Goal: Transaction & Acquisition: Purchase product/service

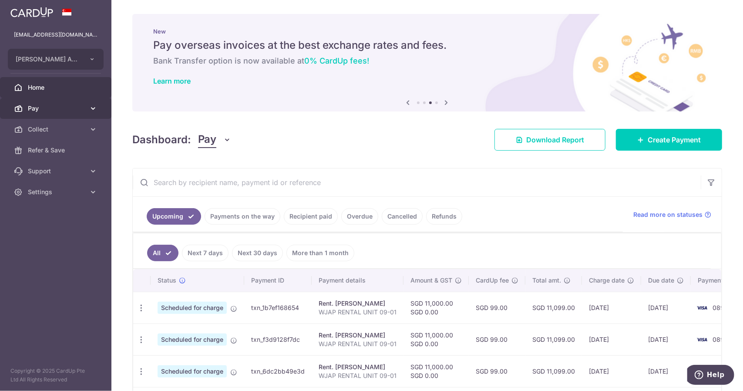
drag, startPoint x: 55, startPoint y: 108, endPoint x: 58, endPoint y: 113, distance: 5.5
click at [56, 108] on span "Pay" at bounding box center [56, 108] width 57 height 9
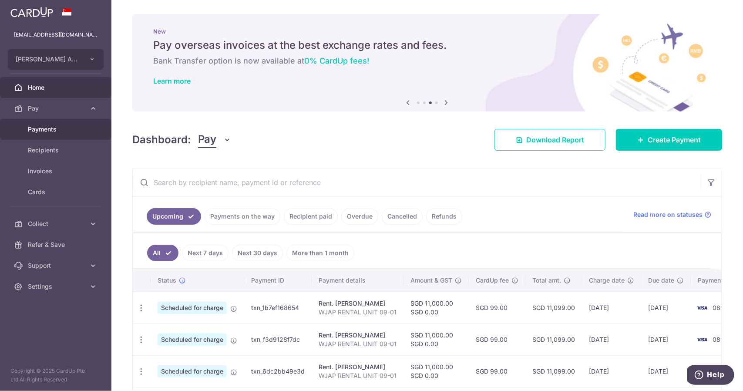
click at [64, 131] on span "Payments" at bounding box center [56, 129] width 57 height 9
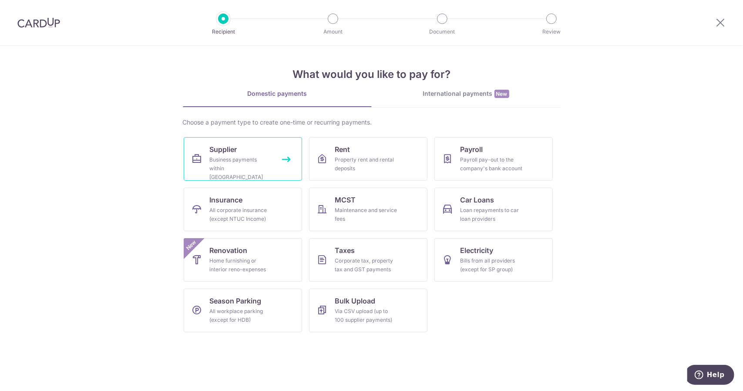
click at [244, 149] on link "Supplier Business payments within [GEOGRAPHIC_DATA]" at bounding box center [243, 158] width 118 height 43
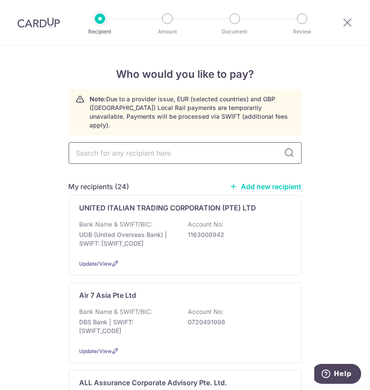
click at [124, 147] on input "text" at bounding box center [185, 153] width 233 height 22
type input "SOM"
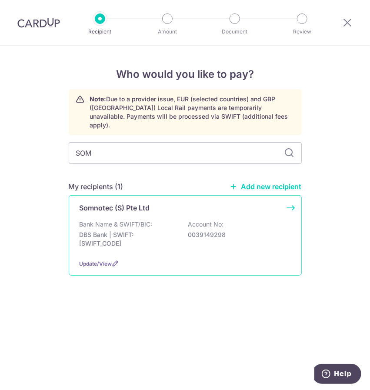
click at [152, 206] on div "Somnotec (S) Pte Ltd Bank Name & SWIFT/BIC: DBS Bank | SWIFT: DBSSSGSGXXX Accou…" at bounding box center [185, 235] width 233 height 80
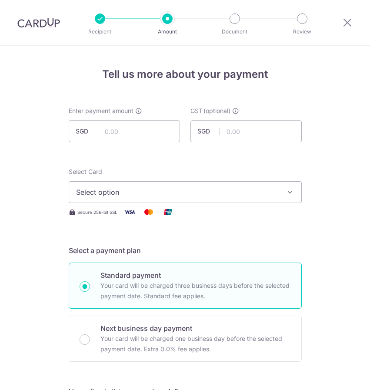
click at [106, 135] on input "text" at bounding box center [124, 131] width 111 height 22
type input "179.85"
click at [188, 188] on span "Select option" at bounding box center [177, 192] width 203 height 10
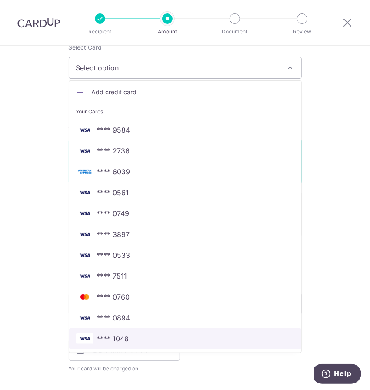
scroll to position [130, 0]
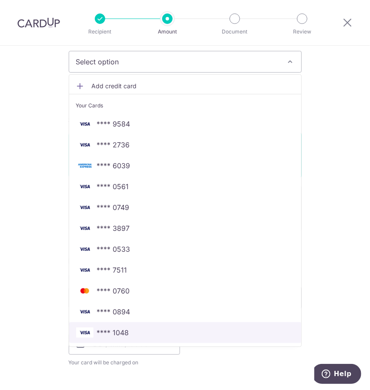
click at [142, 336] on span "**** 1048" at bounding box center [185, 333] width 218 height 10
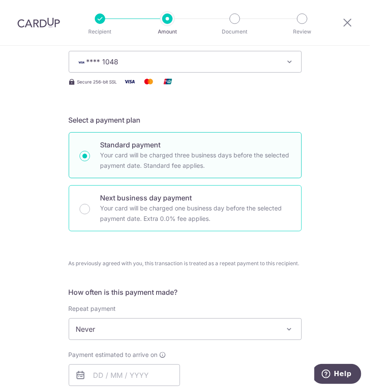
click at [115, 213] on p "Your card will be charged one business day before the selected payment date. Ex…" at bounding box center [195, 213] width 191 height 21
click at [90, 213] on input "Next business day payment Your card will be charged one business day before the…" at bounding box center [85, 209] width 10 height 10
radio input "false"
radio input "true"
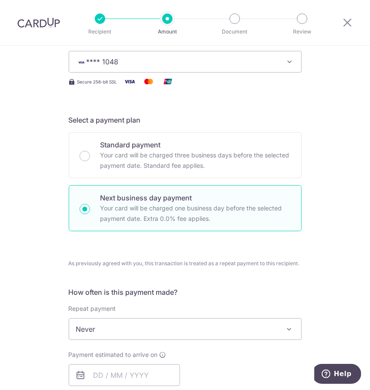
scroll to position [304, 0]
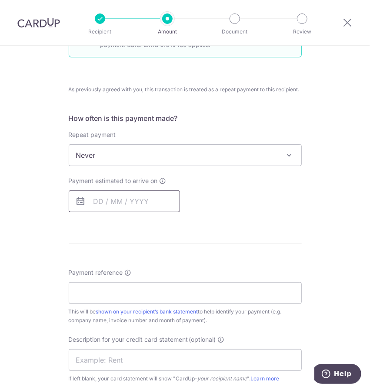
click at [130, 200] on input "text" at bounding box center [124, 202] width 111 height 22
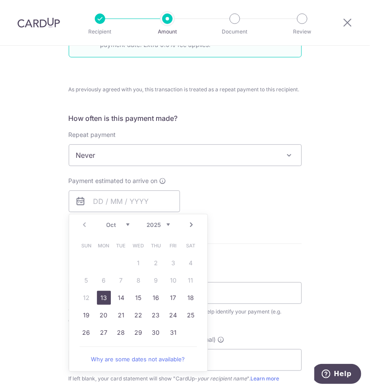
click at [100, 293] on link "13" at bounding box center [104, 298] width 14 height 14
type input "[DATE]"
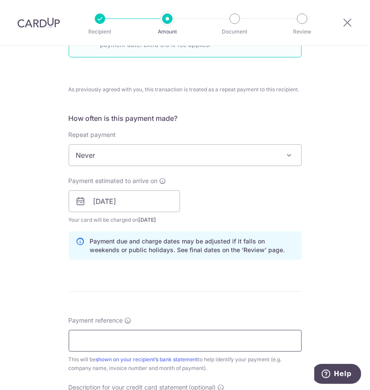
click at [93, 348] on input "Payment reference" at bounding box center [185, 341] width 233 height 22
click at [109, 343] on input "Payment reference" at bounding box center [185, 341] width 233 height 22
paste input "10186242"
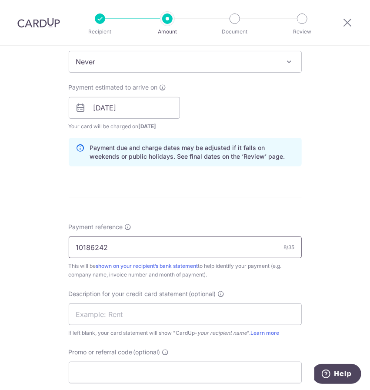
scroll to position [522, 0]
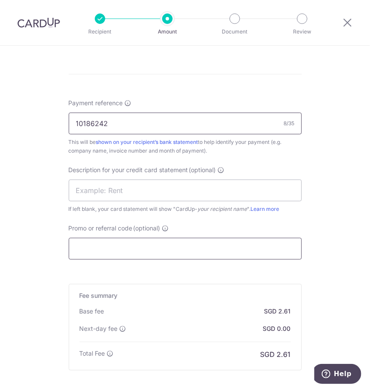
type input "10186242"
click at [92, 245] on input "Promo or referral code (optional)" at bounding box center [185, 249] width 233 height 22
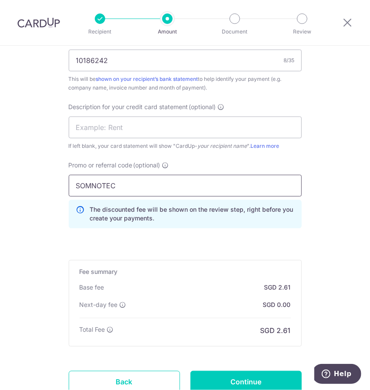
scroll to position [650, 0]
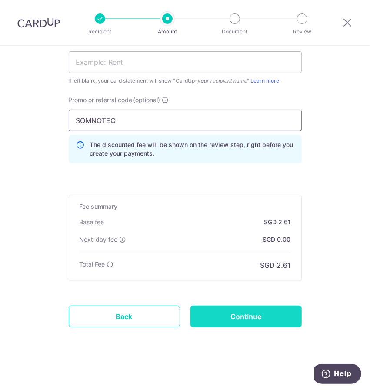
type input "SOMNOTEC"
click at [227, 315] on input "Continue" at bounding box center [246, 317] width 111 height 22
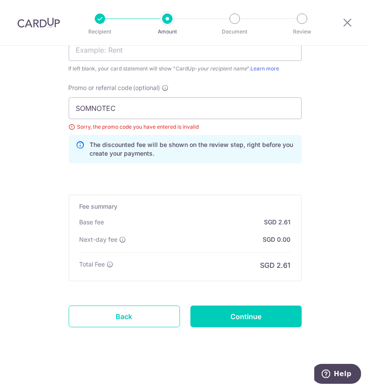
scroll to position [532, 0]
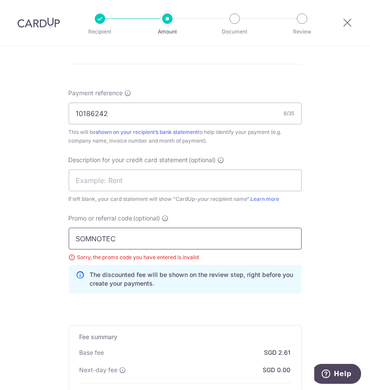
drag, startPoint x: 140, startPoint y: 242, endPoint x: 76, endPoint y: 237, distance: 65.0
click at [76, 237] on input "SOMNOTEC" at bounding box center [185, 239] width 233 height 22
click at [130, 179] on input "text" at bounding box center [185, 181] width 233 height 22
paste input "SOMNOTEC"
type input "SOMNOTEC"
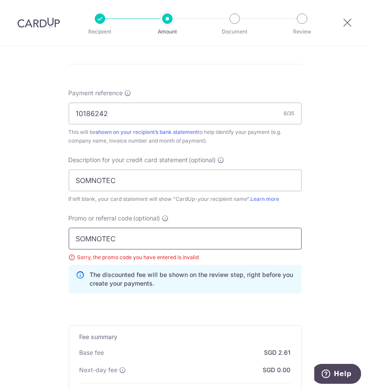
click at [104, 240] on input "SOMNOTEC" at bounding box center [185, 239] width 233 height 22
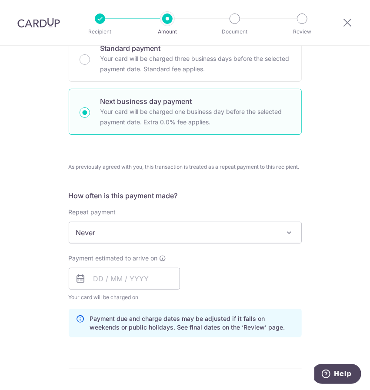
scroll to position [319, 0]
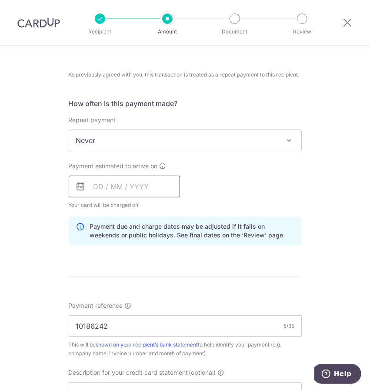
click at [120, 187] on input "text" at bounding box center [124, 187] width 111 height 22
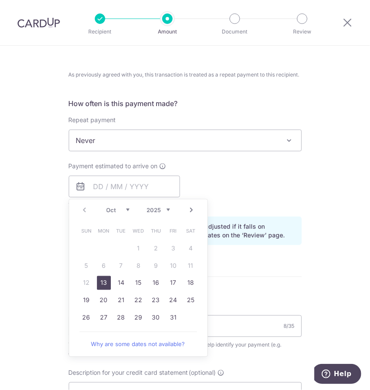
click at [101, 278] on link "13" at bounding box center [104, 283] width 14 height 14
type input "[DATE]"
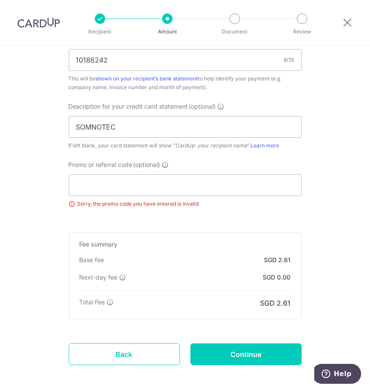
scroll to position [624, 0]
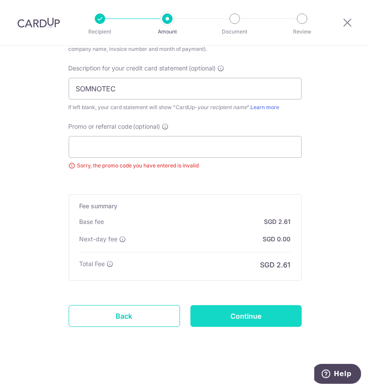
click at [254, 317] on input "Continue" at bounding box center [246, 316] width 111 height 22
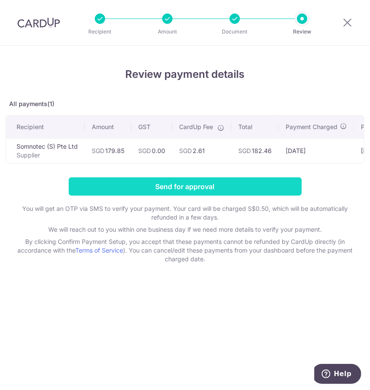
click at [231, 188] on input "Send for approval" at bounding box center [185, 186] width 233 height 18
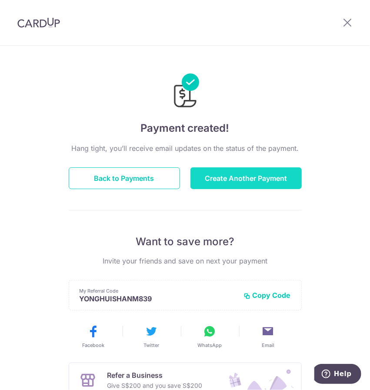
click at [228, 182] on button "Create Another Payment" at bounding box center [246, 178] width 111 height 22
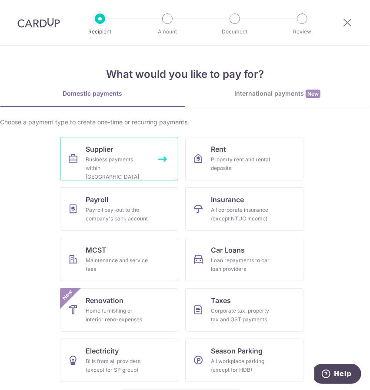
click at [113, 157] on div "Business payments within Singapore" at bounding box center [117, 168] width 63 height 26
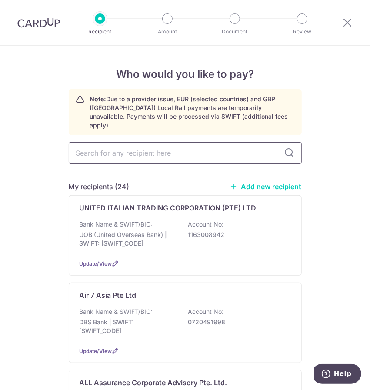
click at [89, 144] on input "text" at bounding box center [185, 153] width 233 height 22
type input "IDS"
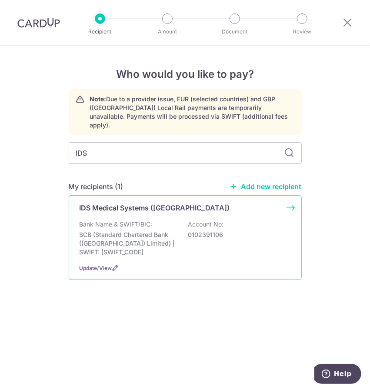
click at [110, 206] on div "IDS Medical Systems ([GEOGRAPHIC_DATA]) Bank Name & SWIFT/BIC: SCB (Standard Ch…" at bounding box center [185, 237] width 233 height 85
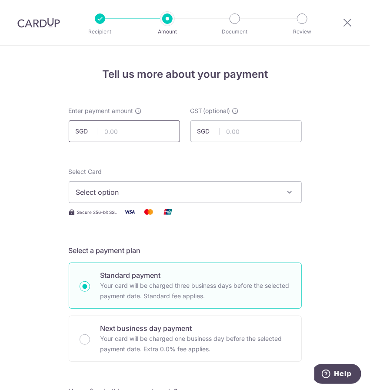
click at [143, 135] on input "text" at bounding box center [124, 131] width 111 height 22
type input "654.00"
click at [153, 191] on span "Select option" at bounding box center [177, 192] width 203 height 10
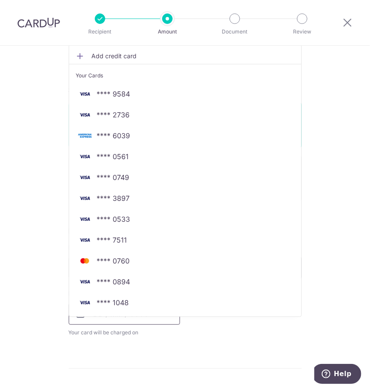
scroll to position [174, 0]
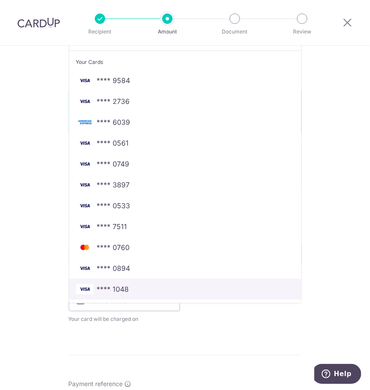
click at [127, 287] on span "**** 1048" at bounding box center [185, 289] width 218 height 10
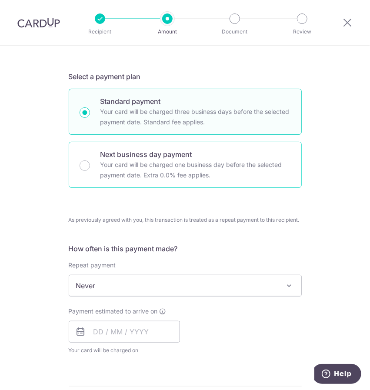
click at [87, 170] on div "Next business day payment Your card will be charged one business day before the…" at bounding box center [185, 165] width 233 height 46
radio input "false"
radio input "true"
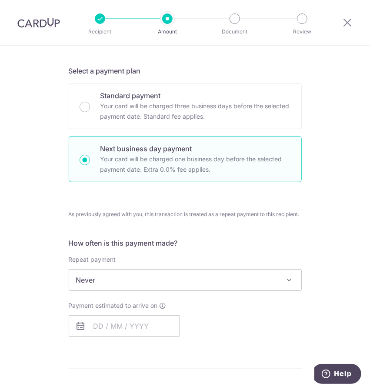
scroll to position [217, 0]
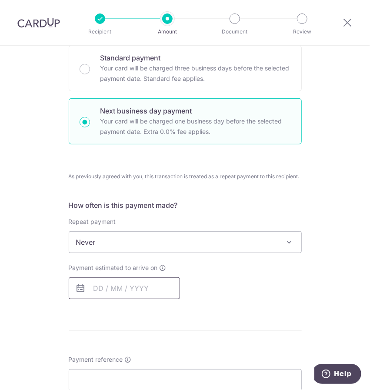
click at [106, 292] on input "text" at bounding box center [124, 289] width 111 height 22
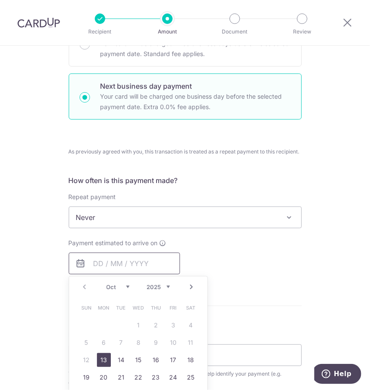
scroll to position [261, 0]
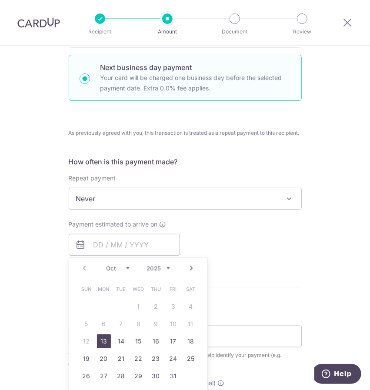
click at [106, 334] on link "13" at bounding box center [104, 341] width 14 height 14
type input "13/10/2025"
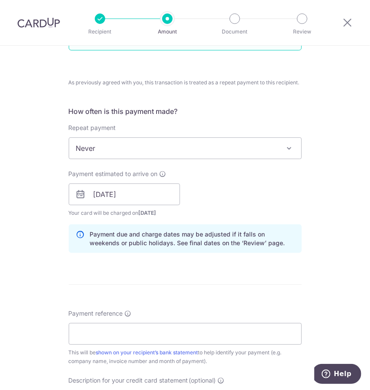
scroll to position [435, 0]
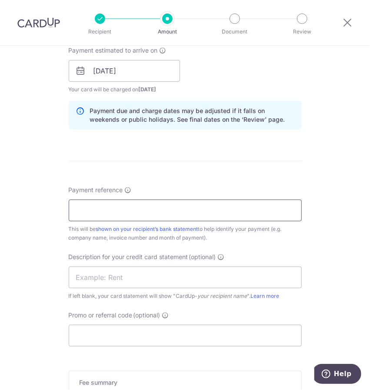
click at [124, 205] on input "Payment reference" at bounding box center [185, 211] width 233 height 22
paste input "UG90097137"
type input "UG90097137"
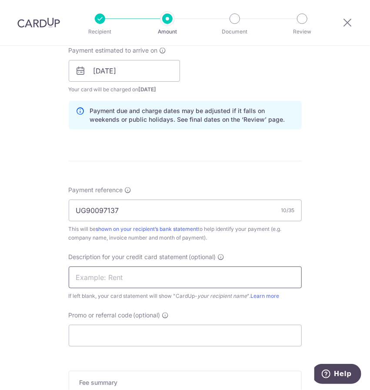
click at [119, 279] on input "text" at bounding box center [185, 278] width 233 height 22
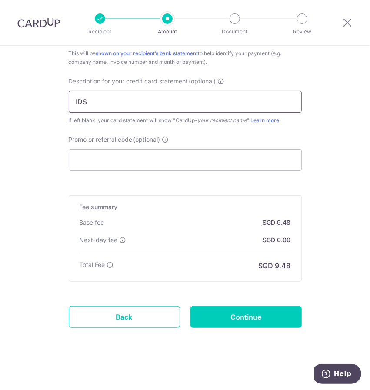
scroll to position [612, 0]
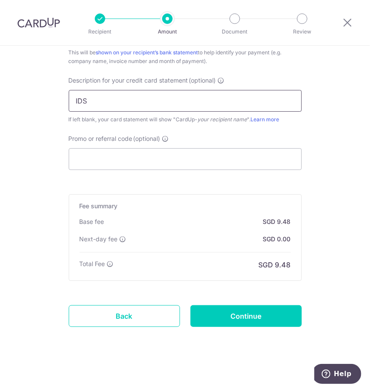
type input "IDS"
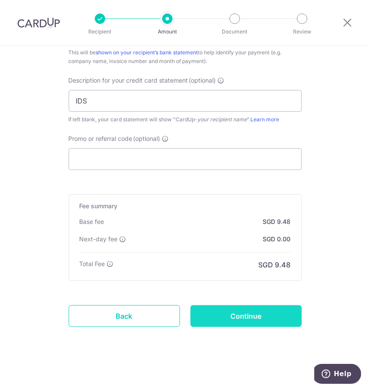
click at [244, 313] on input "Continue" at bounding box center [246, 316] width 111 height 22
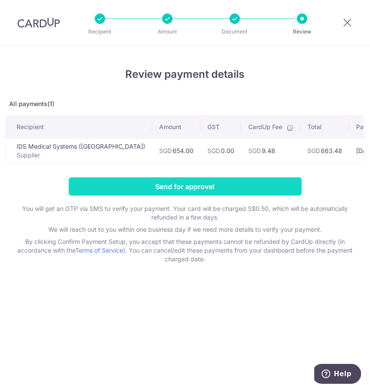
click at [177, 190] on input "Send for approval" at bounding box center [185, 186] width 233 height 18
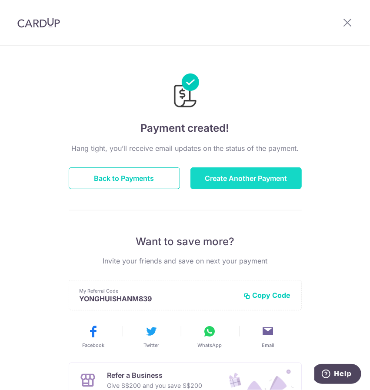
click at [287, 177] on button "Create Another Payment" at bounding box center [246, 178] width 111 height 22
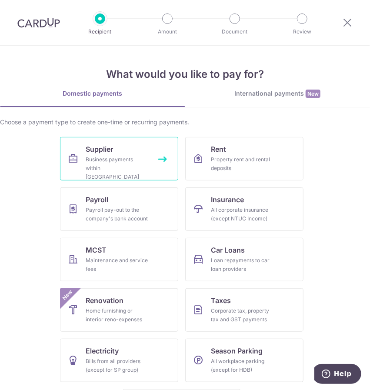
click at [109, 164] on div "Business payments within Singapore" at bounding box center [117, 168] width 63 height 26
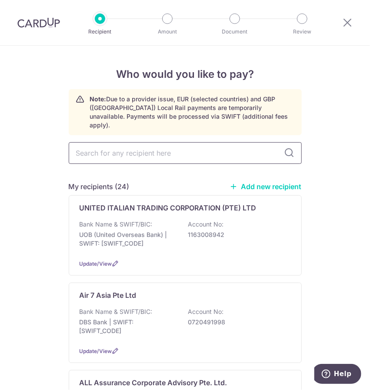
click at [90, 142] on input "text" at bounding box center [185, 153] width 233 height 22
type input "MCS"
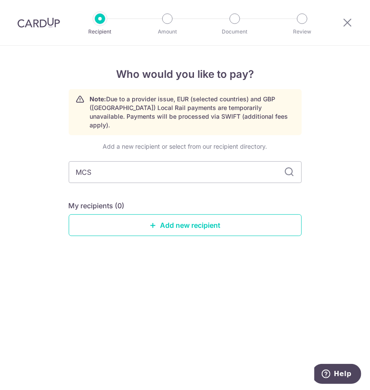
click at [42, 114] on div "Who would you like to pay? Note: Due to a provider issue, EUR (selected countri…" at bounding box center [185, 218] width 370 height 345
click at [44, 21] on img at bounding box center [38, 22] width 43 height 10
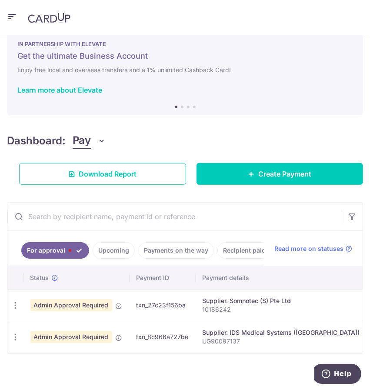
scroll to position [29, 0]
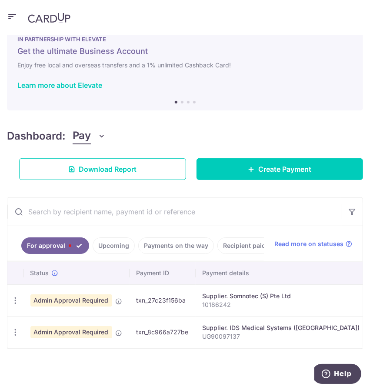
click at [9, 17] on icon "button" at bounding box center [12, 16] width 10 height 11
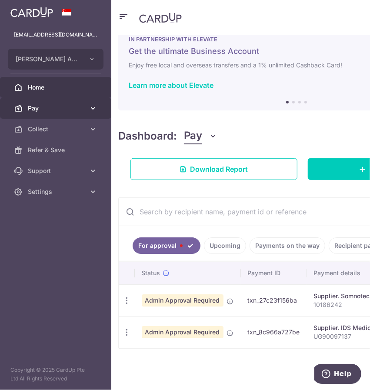
click at [30, 105] on span "Pay" at bounding box center [56, 108] width 57 height 9
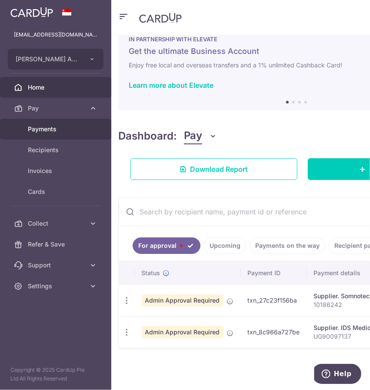
click at [63, 132] on span "Payments" at bounding box center [56, 129] width 57 height 9
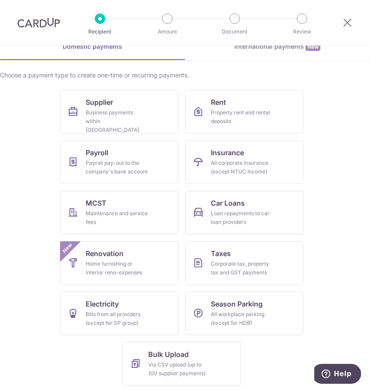
scroll to position [49, 0]
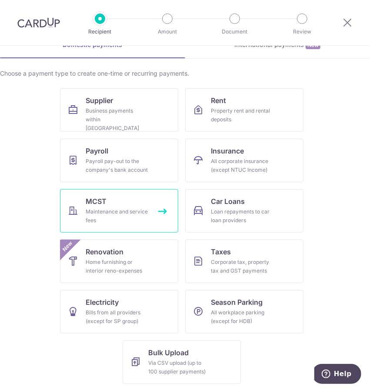
click at [130, 206] on link "MCST Maintenance and service fees" at bounding box center [119, 210] width 118 height 43
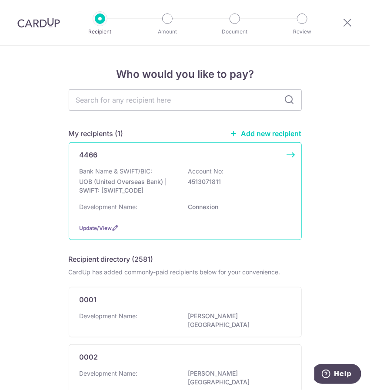
click at [134, 160] on div "4466" at bounding box center [180, 155] width 201 height 10
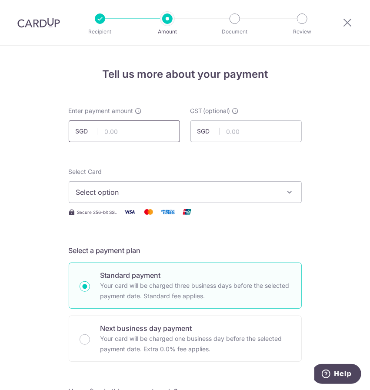
click at [135, 133] on input "text" at bounding box center [124, 131] width 111 height 22
type input "1,726.56"
click at [176, 179] on div "Select Card Select option Add credit card Your Cards **** 9584 **** 2736 **** 6…" at bounding box center [185, 185] width 233 height 36
click at [174, 197] on button "Select option" at bounding box center [185, 192] width 233 height 22
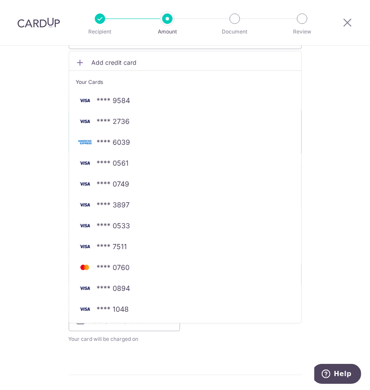
scroll to position [261, 0]
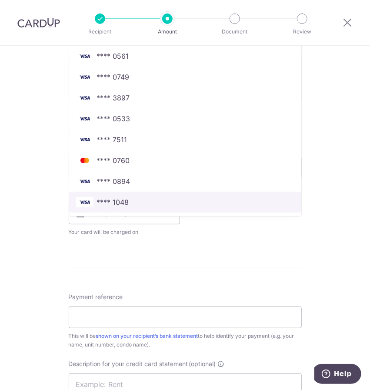
click at [152, 198] on span "**** 1048" at bounding box center [185, 202] width 218 height 10
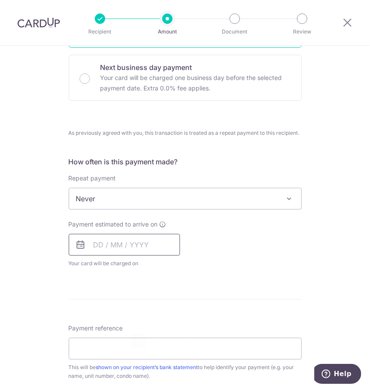
click at [113, 244] on input "text" at bounding box center [124, 245] width 111 height 22
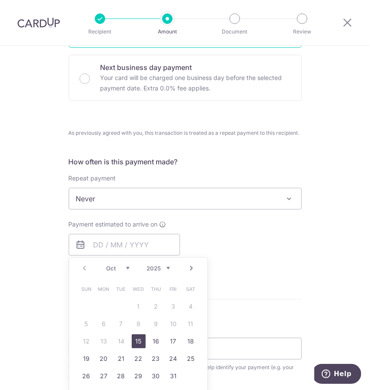
click at [134, 338] on link "15" at bounding box center [139, 341] width 14 height 14
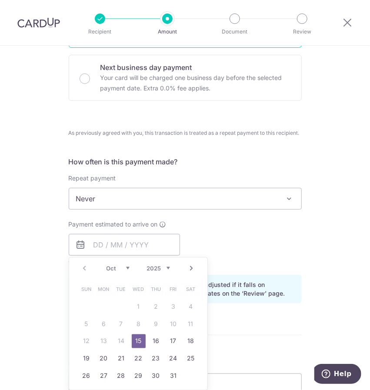
type input "15/10/2025"
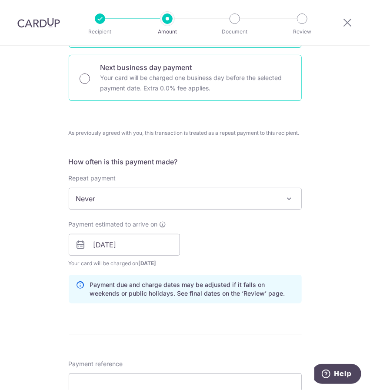
click at [81, 74] on input "Next business day payment Your card will be charged one business day before the…" at bounding box center [85, 79] width 10 height 10
radio input "true"
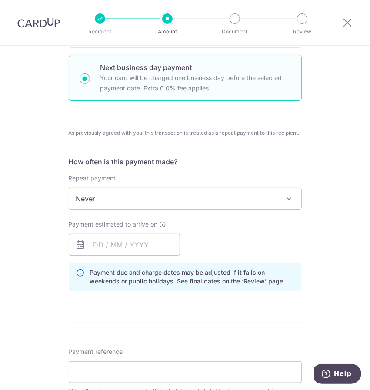
scroll to position [304, 0]
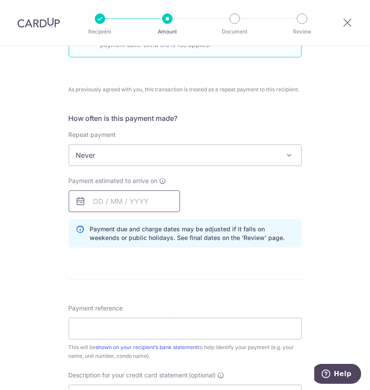
click at [127, 205] on input "text" at bounding box center [124, 202] width 111 height 22
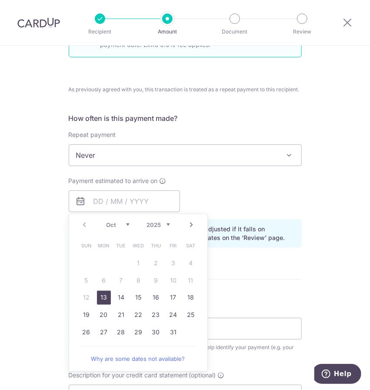
click at [104, 300] on link "13" at bounding box center [104, 298] width 14 height 14
type input "[DATE]"
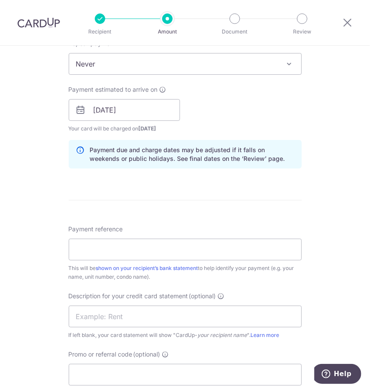
scroll to position [435, 0]
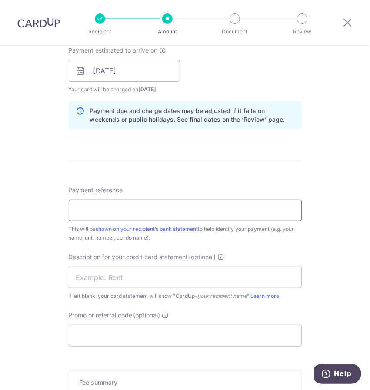
drag, startPoint x: 110, startPoint y: 210, endPoint x: 103, endPoint y: 214, distance: 8.8
click at [110, 210] on input "Payment reference" at bounding box center [185, 211] width 233 height 22
paste input "196193"
click at [74, 209] on input "196193" at bounding box center [185, 211] width 233 height 22
click at [173, 213] on input "00196193" at bounding box center [185, 211] width 233 height 22
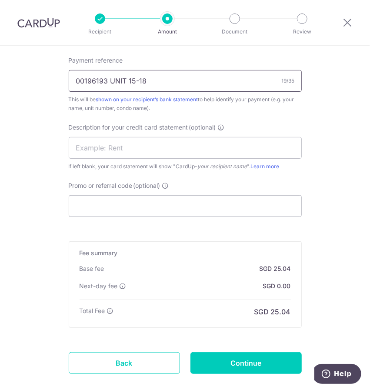
scroll to position [565, 0]
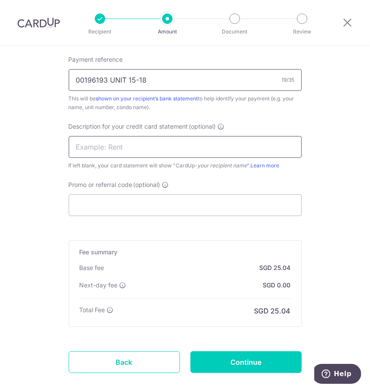
type input "00196193 UNIT 15-18"
click at [143, 147] on input "text" at bounding box center [185, 147] width 233 height 22
type input "MCST 4466"
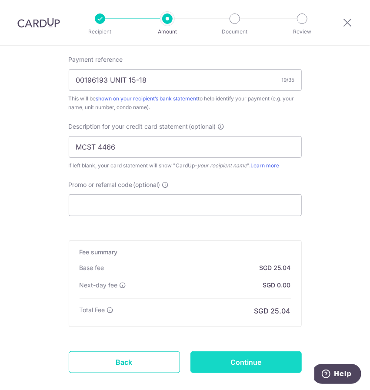
click at [257, 365] on input "Continue" at bounding box center [246, 362] width 111 height 22
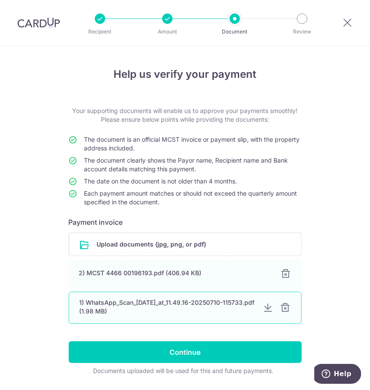
click at [284, 308] on div at bounding box center [286, 308] width 10 height 10
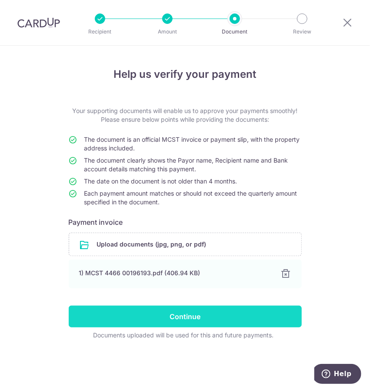
click at [254, 317] on input "Continue" at bounding box center [185, 317] width 233 height 22
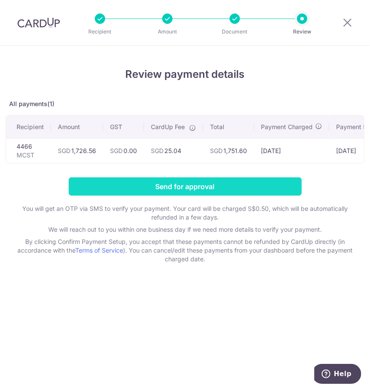
click at [184, 184] on input "Send for approval" at bounding box center [185, 186] width 233 height 18
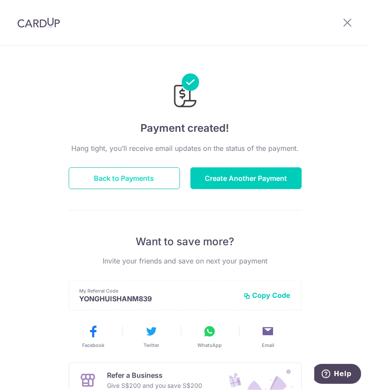
click at [134, 179] on button "Back to Payments" at bounding box center [124, 178] width 111 height 22
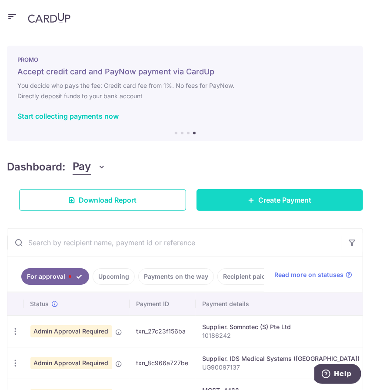
click at [300, 199] on span "Create Payment" at bounding box center [284, 200] width 53 height 10
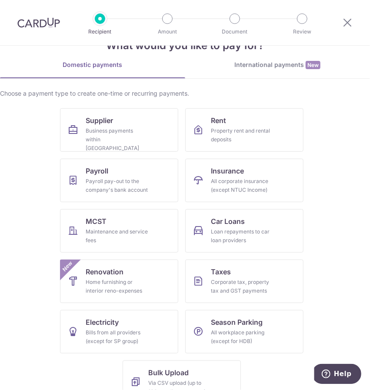
scroll to position [49, 0]
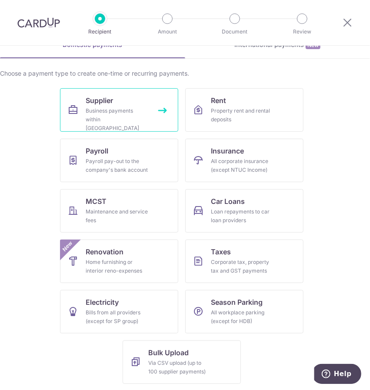
click at [127, 119] on div "Business payments within Singapore" at bounding box center [117, 120] width 63 height 26
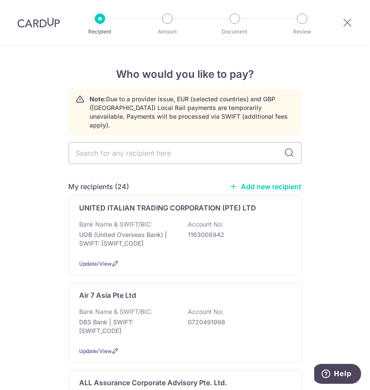
type input "I"
type input "U"
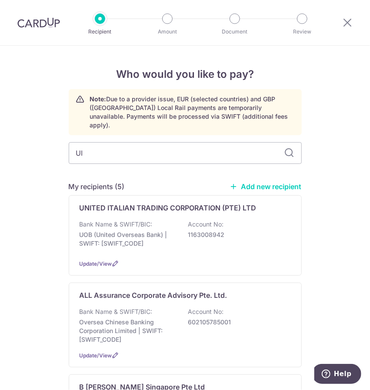
type input "UIT"
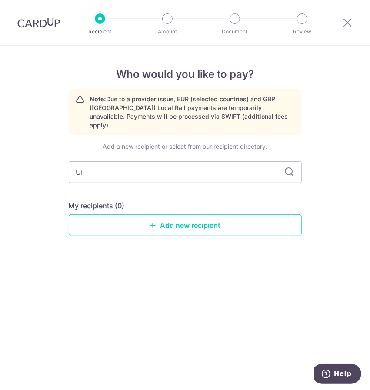
type input "U"
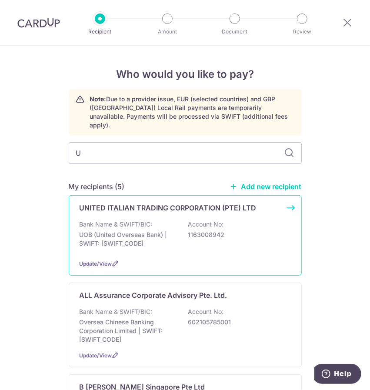
click at [171, 221] on div "Bank Name & SWIFT/BIC: UOB (United Overseas Bank) | SWIFT: UOVBSGSGXXX Account …" at bounding box center [185, 236] width 211 height 32
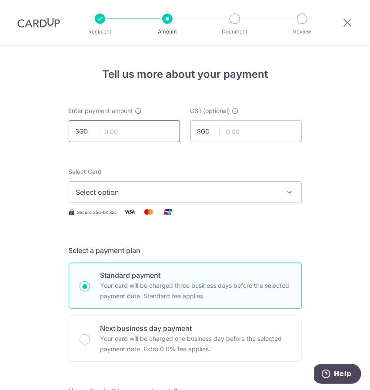
click at [108, 128] on input "text" at bounding box center [124, 131] width 111 height 22
type input "1,744.00"
click at [181, 185] on button "Select option" at bounding box center [185, 192] width 233 height 22
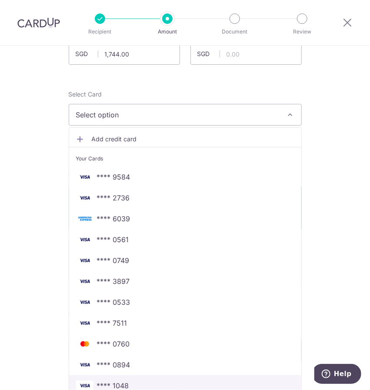
scroll to position [130, 0]
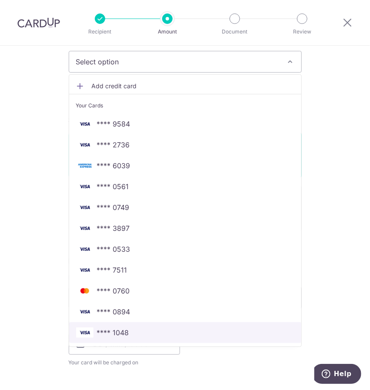
click at [146, 338] on link "**** 1048" at bounding box center [185, 332] width 232 height 21
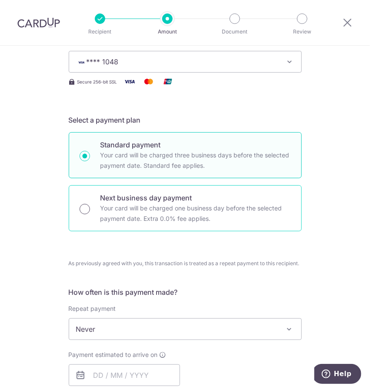
click at [70, 215] on div "Next business day payment Your card will be charged one business day before the…" at bounding box center [185, 208] width 233 height 46
radio input "false"
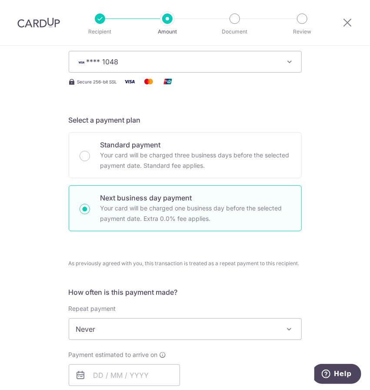
click at [80, 208] on input "Next business day payment Your card will be charged one business day before the…" at bounding box center [85, 209] width 10 height 10
click at [81, 217] on div "Next business day payment Your card will be charged one business day before the…" at bounding box center [185, 208] width 233 height 46
radio input "true"
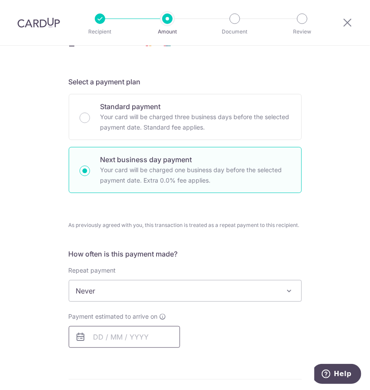
scroll to position [217, 0]
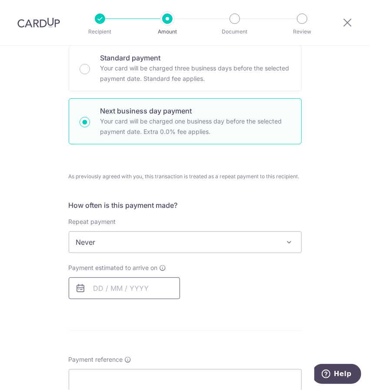
click at [111, 285] on input "text" at bounding box center [124, 289] width 111 height 22
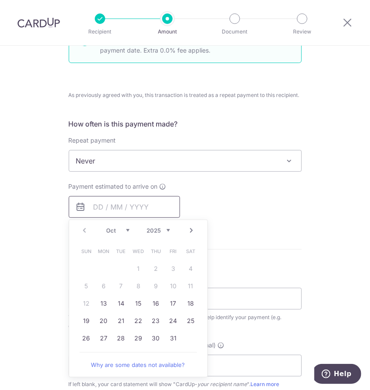
scroll to position [304, 0]
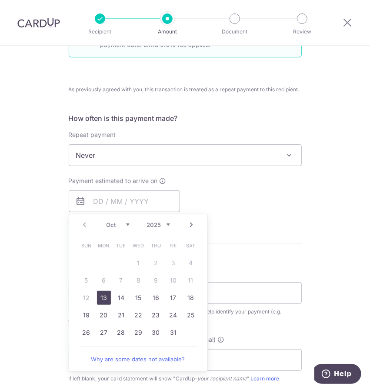
click at [97, 296] on link "13" at bounding box center [104, 298] width 14 height 14
type input "[DATE]"
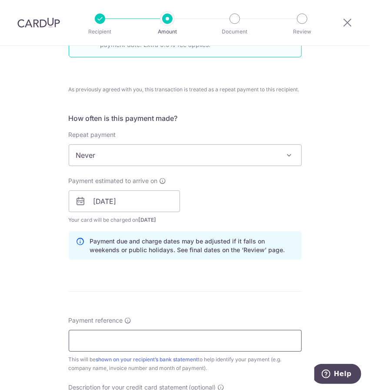
click at [112, 343] on input "Payment reference" at bounding box center [185, 341] width 233 height 22
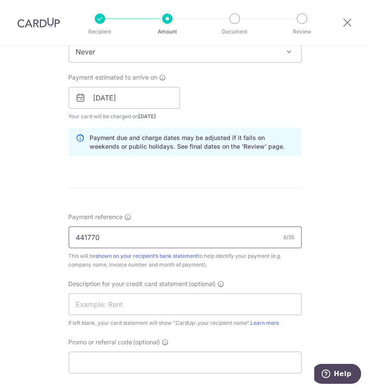
scroll to position [478, 0]
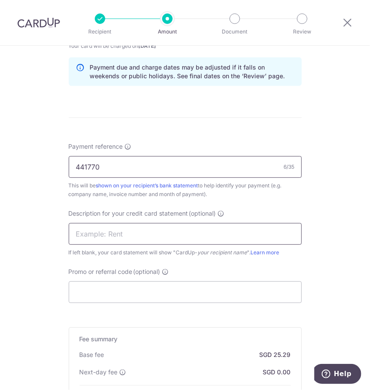
type input "441770"
click at [100, 238] on input "text" at bounding box center [185, 234] width 233 height 22
click at [97, 231] on input "text" at bounding box center [185, 234] width 233 height 22
paste input "UITC"
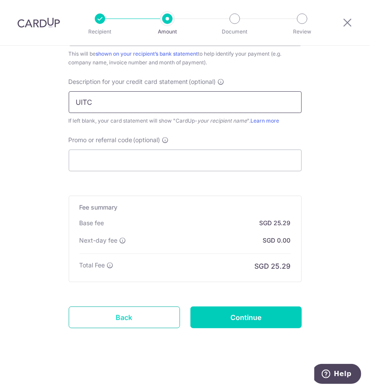
scroll to position [612, 0]
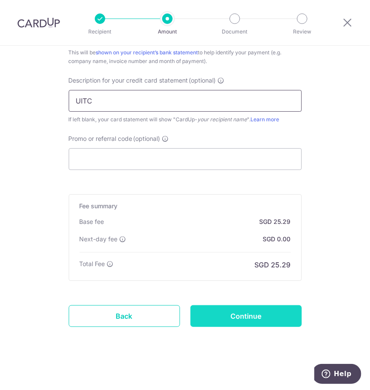
type input "UITC"
click at [217, 310] on input "Continue" at bounding box center [246, 316] width 111 height 22
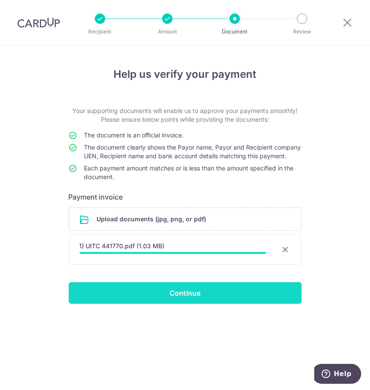
click at [143, 298] on input "Continue" at bounding box center [185, 293] width 233 height 22
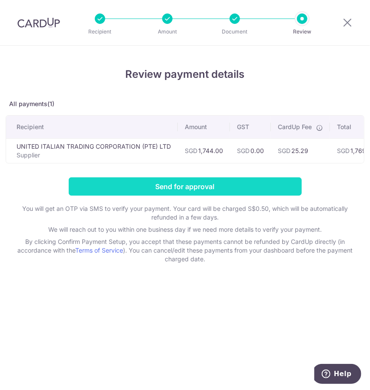
click at [173, 195] on input "Send for approval" at bounding box center [185, 186] width 233 height 18
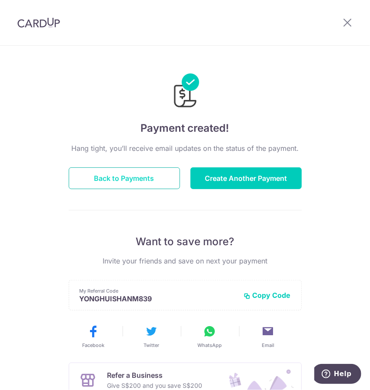
click at [136, 177] on button "Back to Payments" at bounding box center [124, 178] width 111 height 22
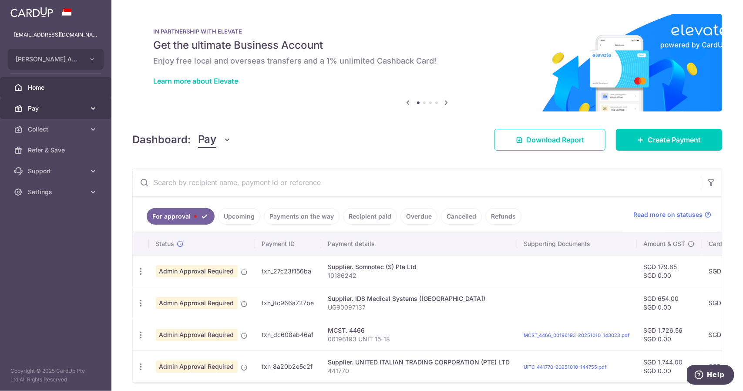
click at [46, 104] on span "Pay" at bounding box center [56, 108] width 57 height 9
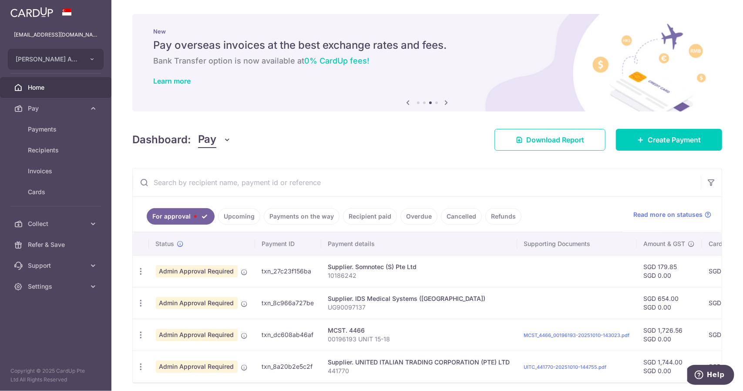
scroll to position [36, 0]
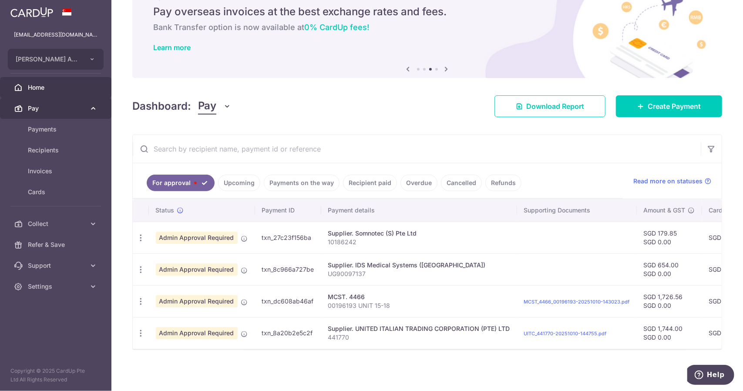
click at [58, 108] on span "Pay" at bounding box center [56, 108] width 57 height 9
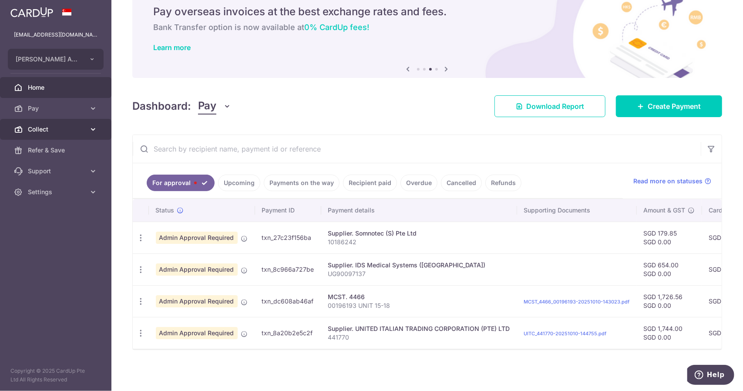
click at [89, 132] on icon at bounding box center [93, 129] width 9 height 9
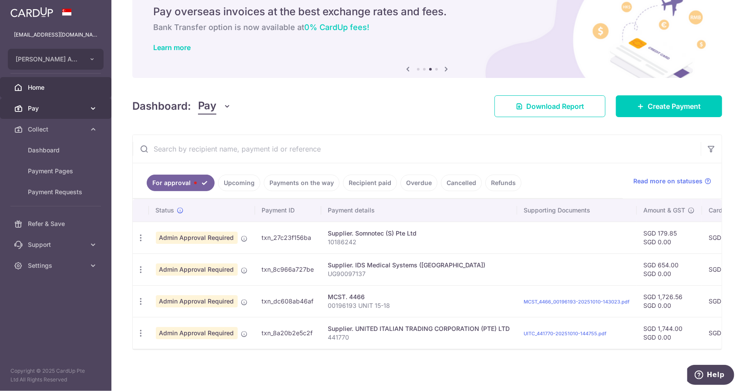
click at [86, 111] on link "Pay" at bounding box center [55, 108] width 111 height 21
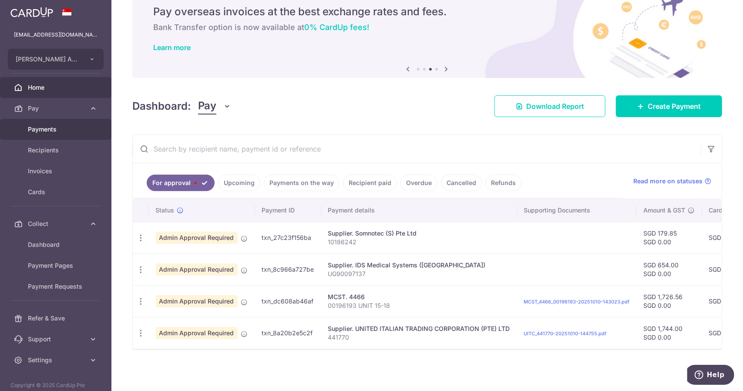
click at [78, 129] on span "Payments" at bounding box center [56, 129] width 57 height 9
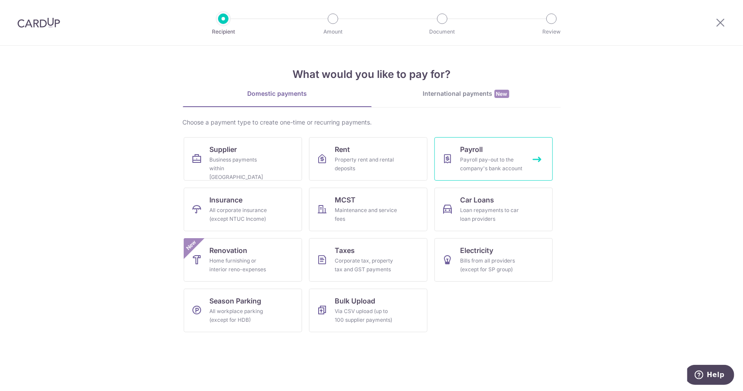
click at [456, 154] on link "Payroll Payroll pay-out to the company's bank account" at bounding box center [493, 158] width 118 height 43
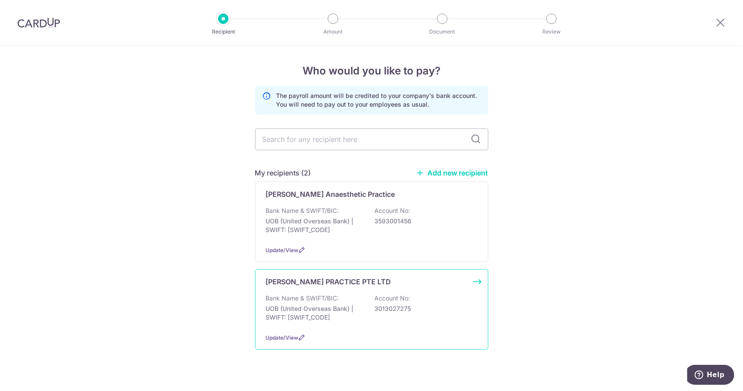
click at [366, 287] on div "WINSTON JONG ANAESTHETIC PRACTICE PTE LTD Bank Name & SWIFT/BIC: UOB (United Ov…" at bounding box center [371, 309] width 233 height 80
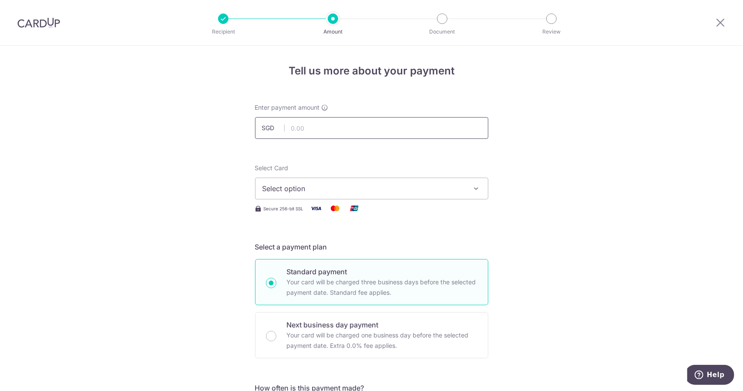
click at [343, 128] on input "text" at bounding box center [371, 128] width 233 height 22
type input "80,900.00"
click at [378, 183] on span "Select option" at bounding box center [363, 188] width 203 height 10
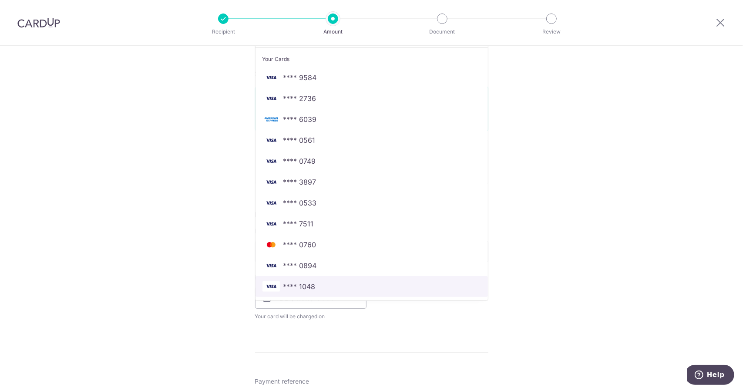
scroll to position [174, 0]
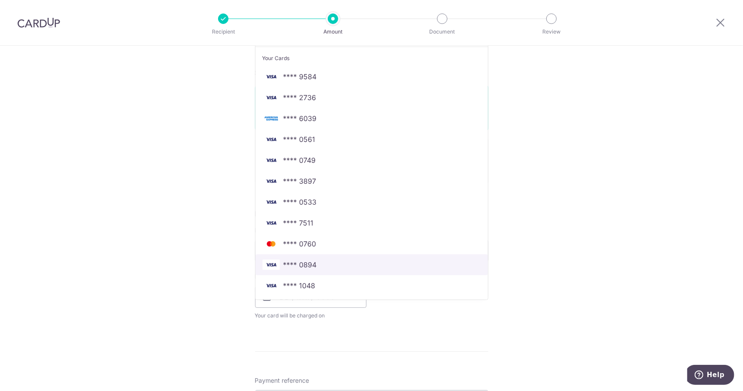
click at [327, 263] on span "**** 0894" at bounding box center [371, 264] width 218 height 10
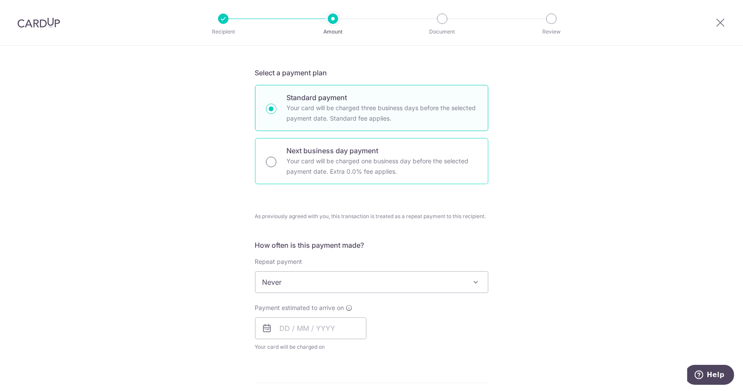
click at [267, 163] on input "Next business day payment Your card will be charged one business day before the…" at bounding box center [271, 162] width 10 height 10
radio input "true"
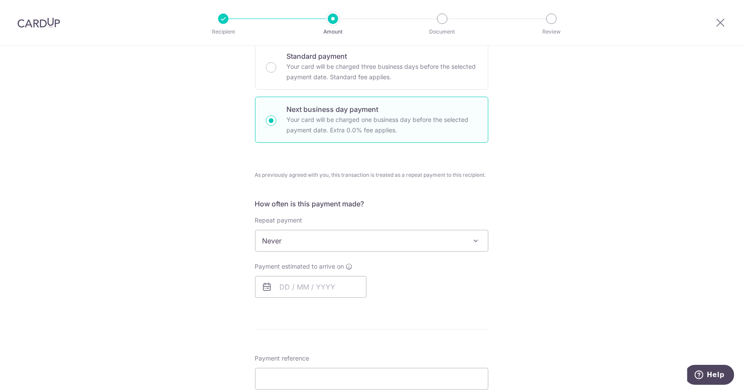
scroll to position [261, 0]
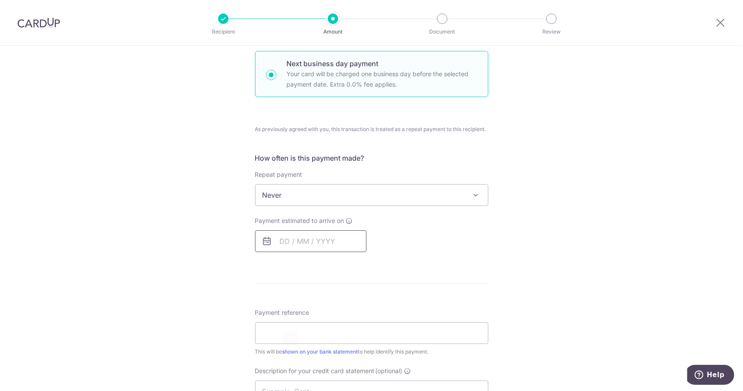
click at [344, 241] on input "text" at bounding box center [310, 241] width 111 height 22
drag, startPoint x: 286, startPoint y: 337, endPoint x: 459, endPoint y: 334, distance: 173.6
click at [286, 337] on link "13" at bounding box center [290, 338] width 14 height 14
type input "[DATE]"
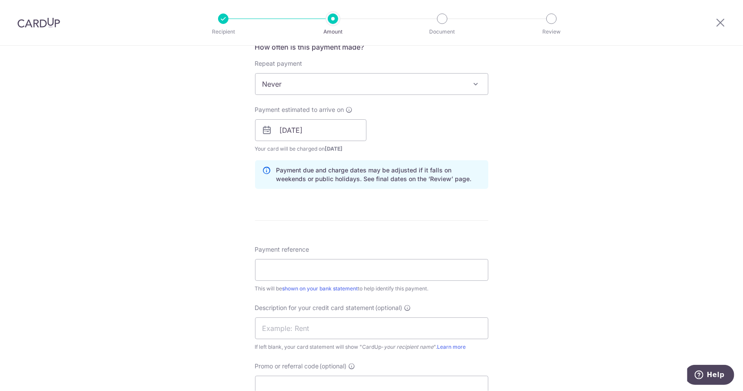
scroll to position [435, 0]
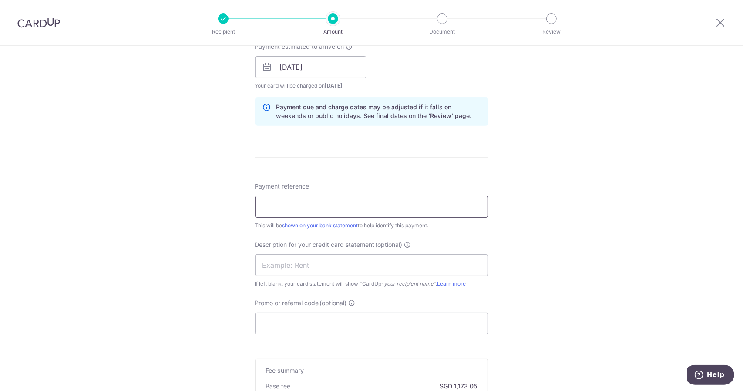
click at [344, 207] on input "Payment reference" at bounding box center [371, 207] width 233 height 22
drag, startPoint x: 344, startPoint y: 207, endPoint x: 197, endPoint y: 219, distance: 147.1
click at [197, 219] on div "Tell us more about your payment Enter payment amount SGD 80,900.00 80900.00 Sel…" at bounding box center [371, 84] width 743 height 946
type input "WJAP [DATE] SALARY"
click at [288, 272] on input "text" at bounding box center [371, 265] width 233 height 22
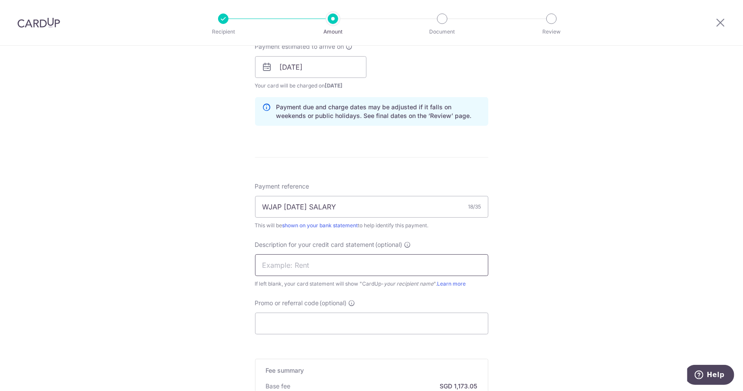
paste input "WJAP OCT25 SALA"
drag, startPoint x: 280, startPoint y: 265, endPoint x: 336, endPoint y: 266, distance: 56.1
click at [336, 266] on input "WJAP OCT25 SALA" at bounding box center [371, 265] width 233 height 22
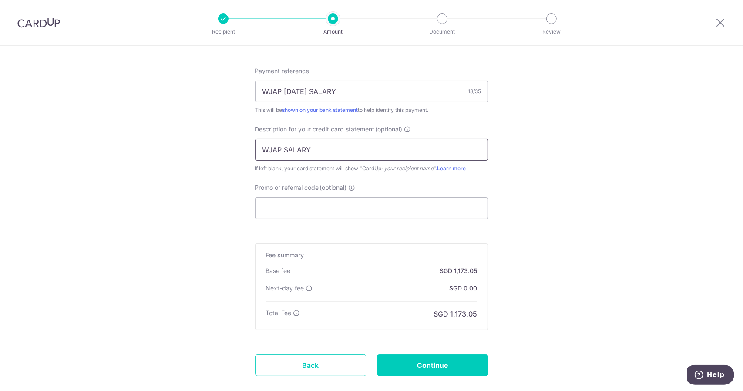
scroll to position [599, 0]
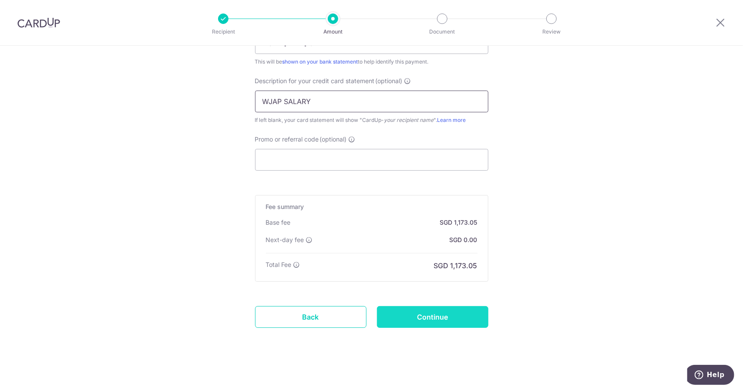
type input "WJAP SALARY"
click at [445, 314] on input "Continue" at bounding box center [432, 317] width 111 height 22
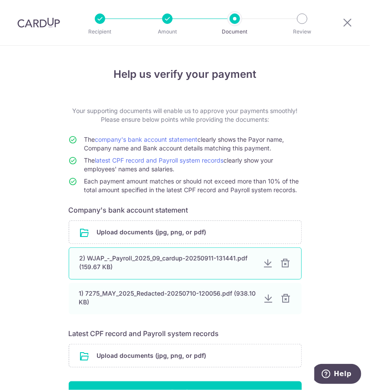
click at [286, 263] on div at bounding box center [286, 263] width 10 height 10
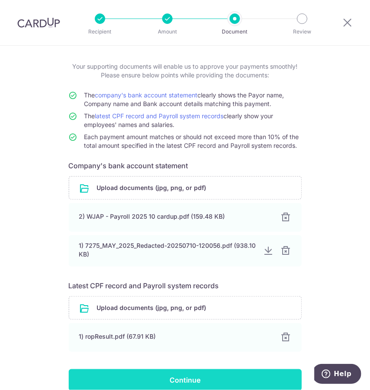
scroll to position [85, 0]
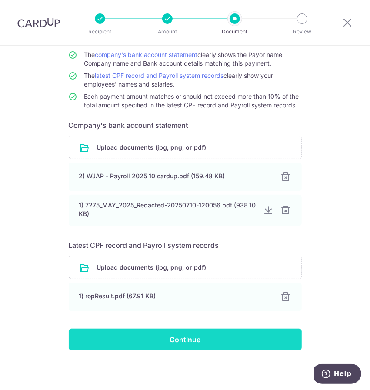
click at [204, 341] on input "Continue" at bounding box center [185, 340] width 233 height 22
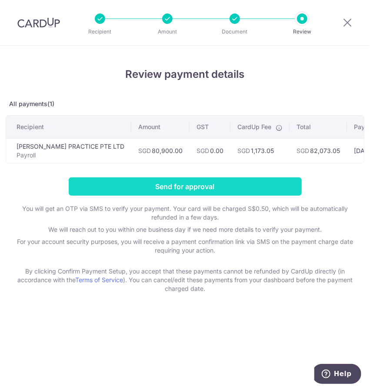
click at [185, 194] on input "Send for approval" at bounding box center [185, 186] width 233 height 18
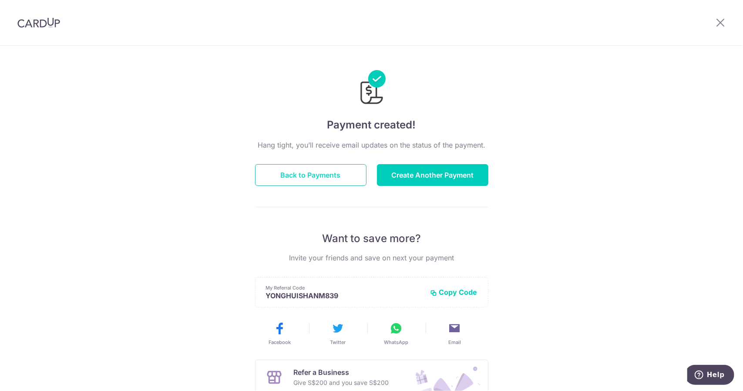
click at [323, 172] on button "Back to Payments" at bounding box center [310, 175] width 111 height 22
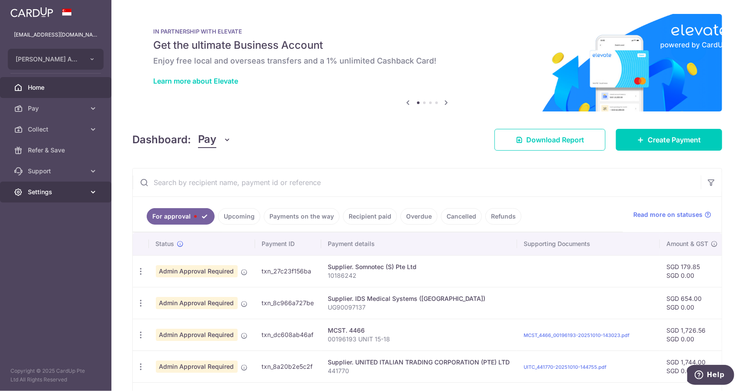
click at [74, 186] on link "Settings" at bounding box center [55, 191] width 111 height 21
click at [44, 235] on span "Logout" at bounding box center [56, 233] width 57 height 9
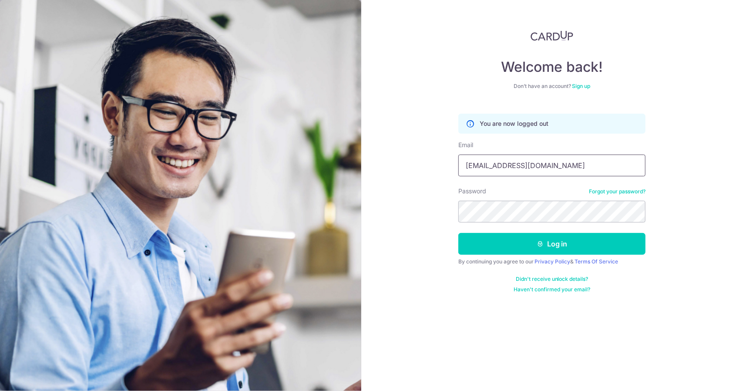
click at [558, 167] on input "[EMAIL_ADDRESS][DOMAIN_NAME]" at bounding box center [551, 165] width 187 height 22
click at [567, 165] on input "[EMAIL_ADDRESS][DOMAIN_NAME]" at bounding box center [551, 165] width 187 height 22
type input "[EMAIL_ADDRESS][DOMAIN_NAME]"
click at [569, 240] on button "Log in" at bounding box center [551, 244] width 187 height 22
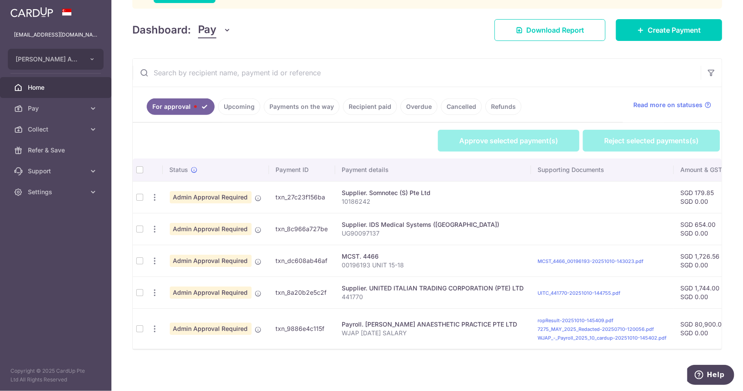
scroll to position [217, 0]
